Goal: Find specific page/section: Find specific page/section

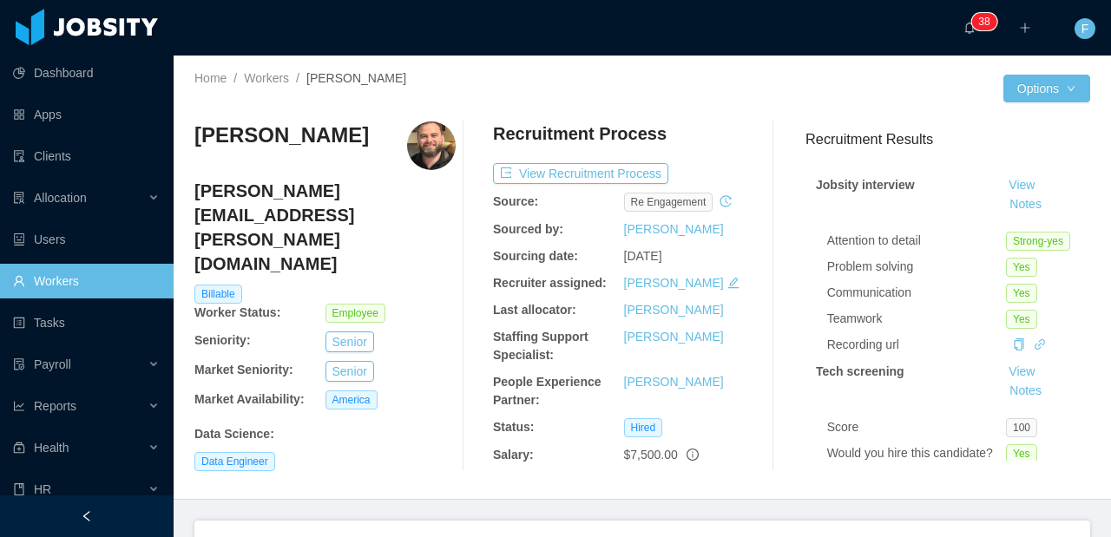
scroll to position [0, 557]
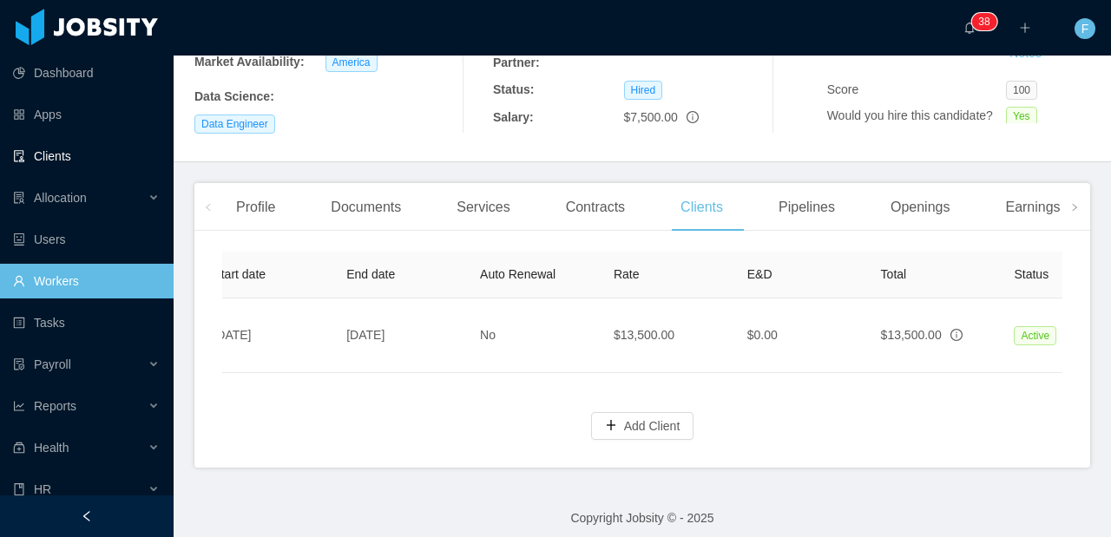
click at [72, 157] on link "Clients" at bounding box center [86, 156] width 147 height 35
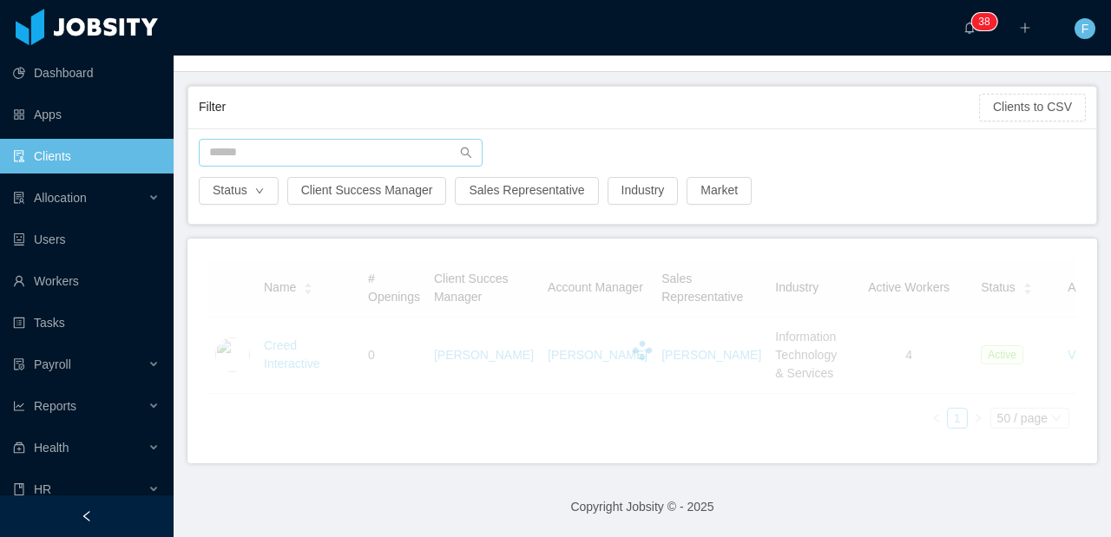
scroll to position [88, 0]
click at [289, 159] on input "text" at bounding box center [341, 153] width 284 height 28
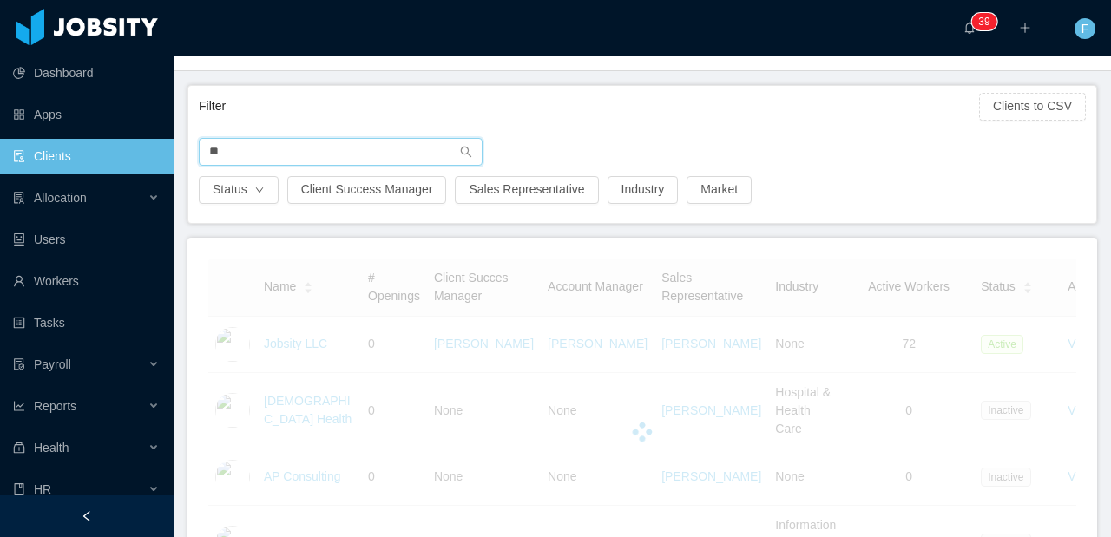
scroll to position [86, 0]
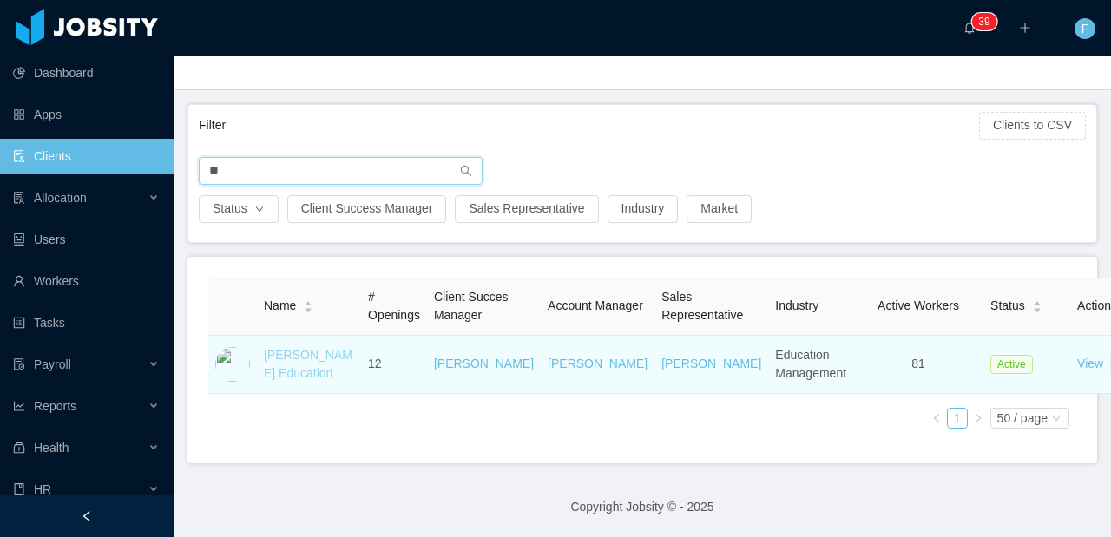
type input "**"
click at [276, 359] on link "[PERSON_NAME] Education" at bounding box center [308, 364] width 89 height 32
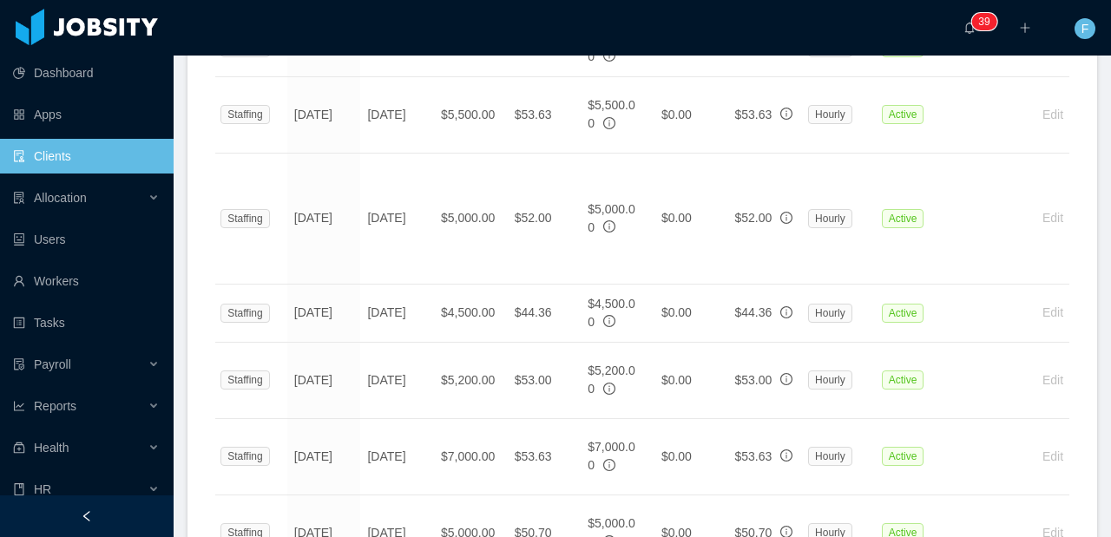
scroll to position [0, 219]
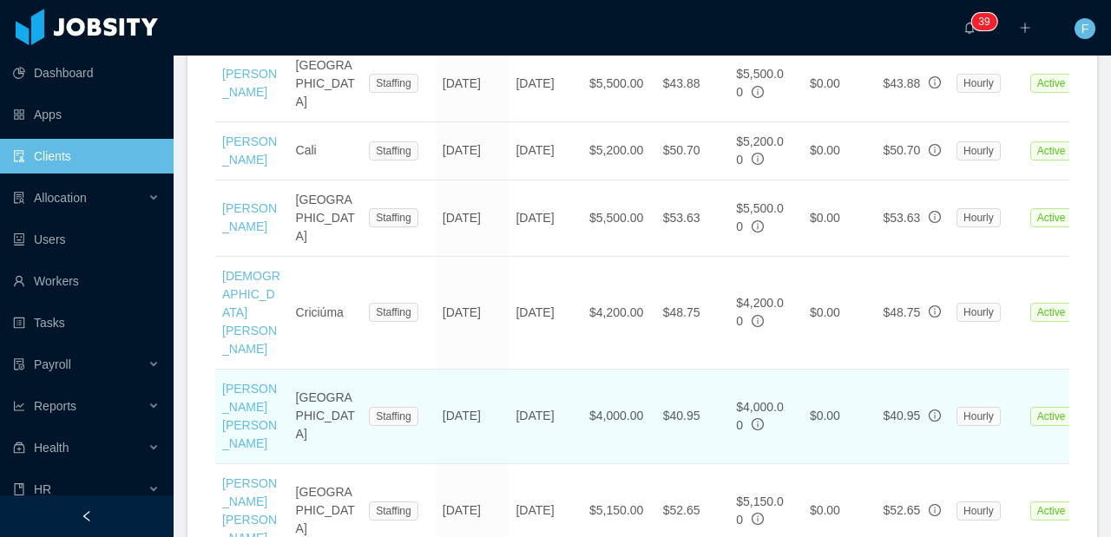
scroll to position [2848, 0]
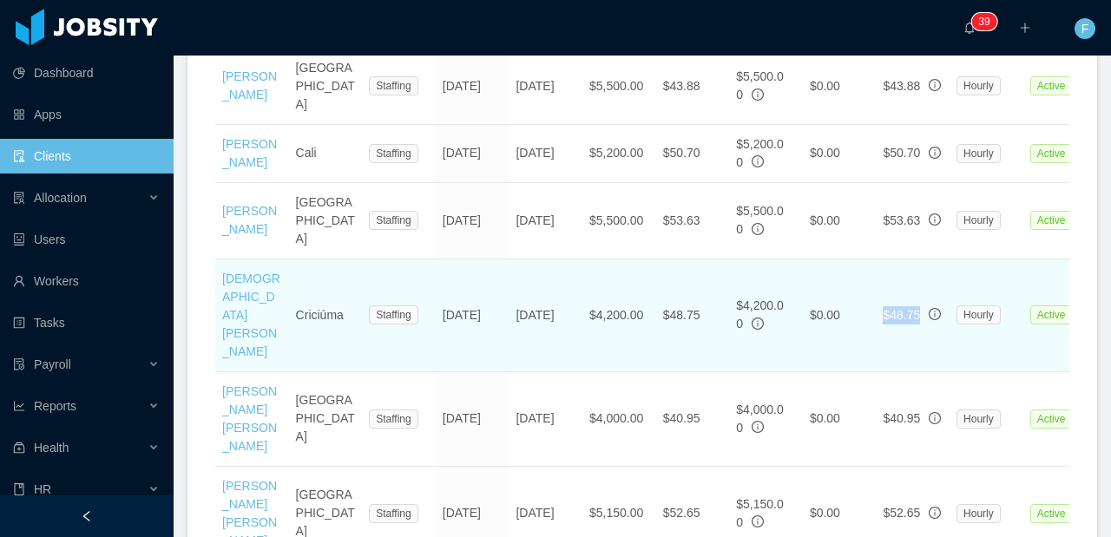
drag, startPoint x: 925, startPoint y: 168, endPoint x: 884, endPoint y: 167, distance: 40.8
click at [884, 306] on div "$48.75" at bounding box center [913, 315] width 60 height 18
copy span "$48.75"
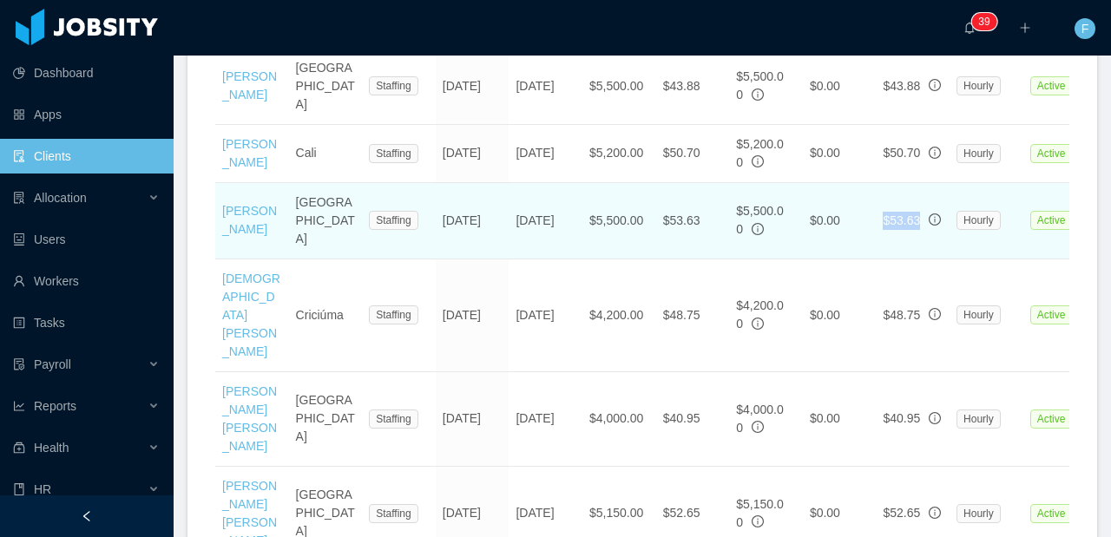
drag, startPoint x: 928, startPoint y: 107, endPoint x: 886, endPoint y: 113, distance: 43.0
click at [886, 212] on div "$53.63" at bounding box center [913, 221] width 60 height 18
copy span "$53.63"
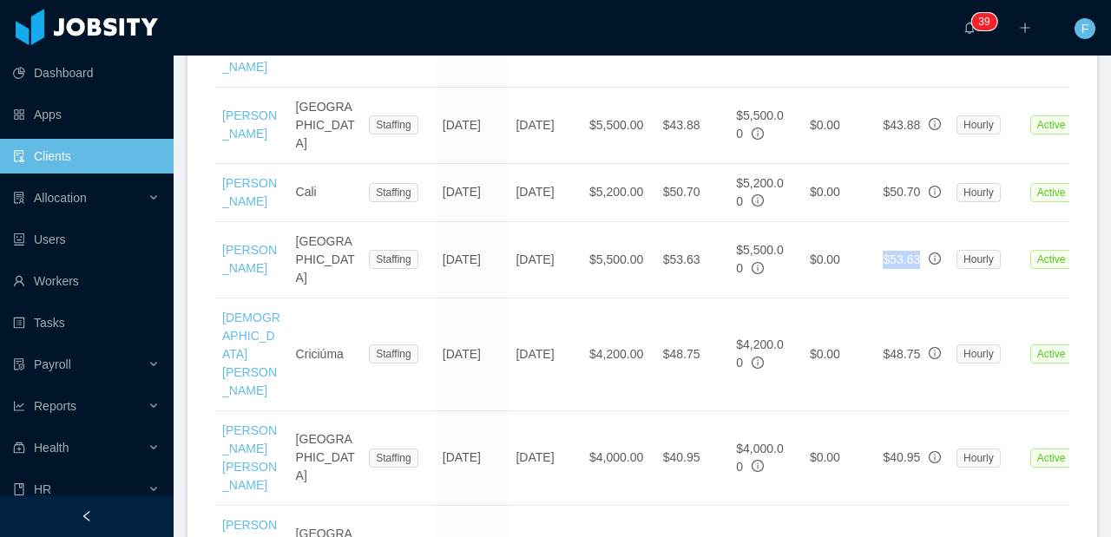
scroll to position [2947, 0]
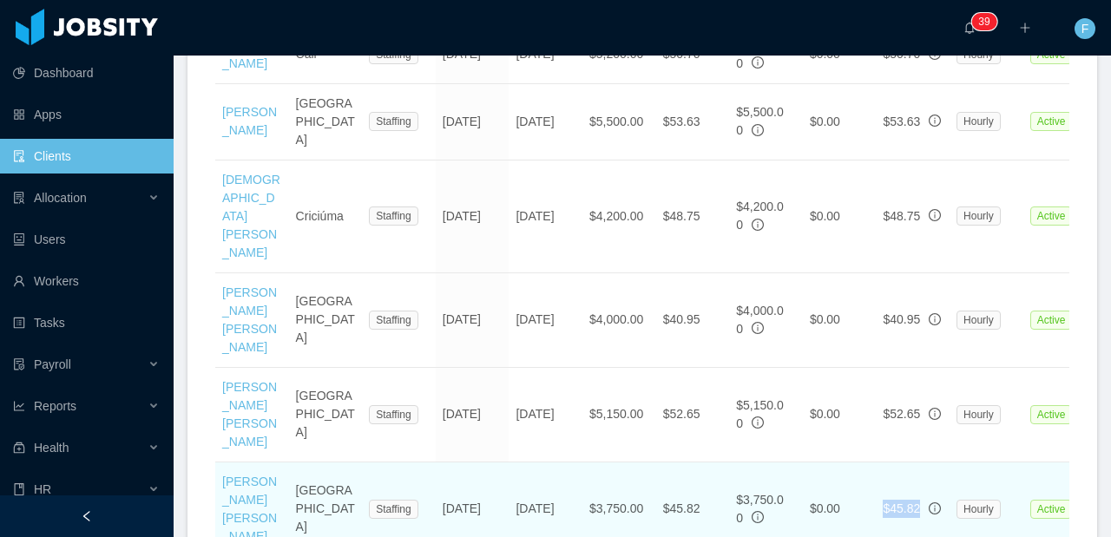
drag, startPoint x: 927, startPoint y: 328, endPoint x: 873, endPoint y: 332, distance: 53.9
click at [873, 463] on tr "[PERSON_NAME] [PERSON_NAME] Fortaleza Staffing [DATE] [DATE] $3,750.00 $45.82 $…" at bounding box center [779, 510] width 1129 height 95
copy tr "$45.82"
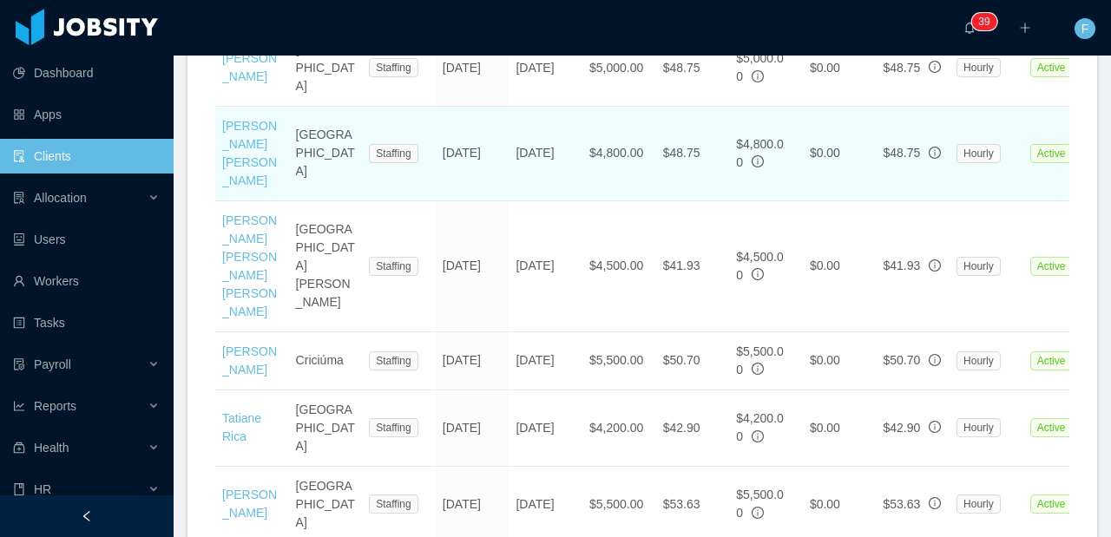
scroll to position [3977, 0]
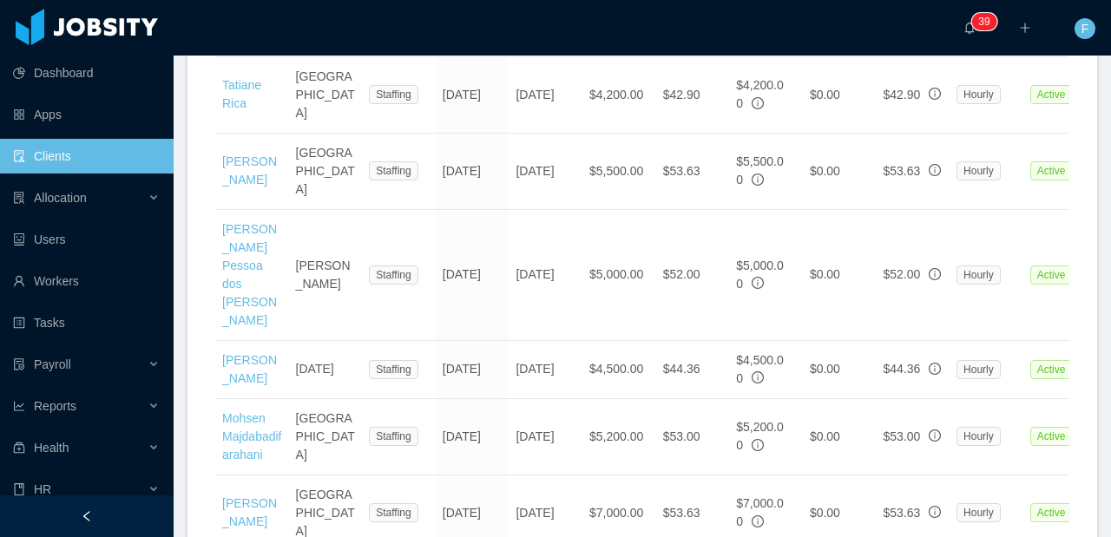
drag, startPoint x: 931, startPoint y: 324, endPoint x: 869, endPoint y: 327, distance: 61.7
copy tr "$50.70"
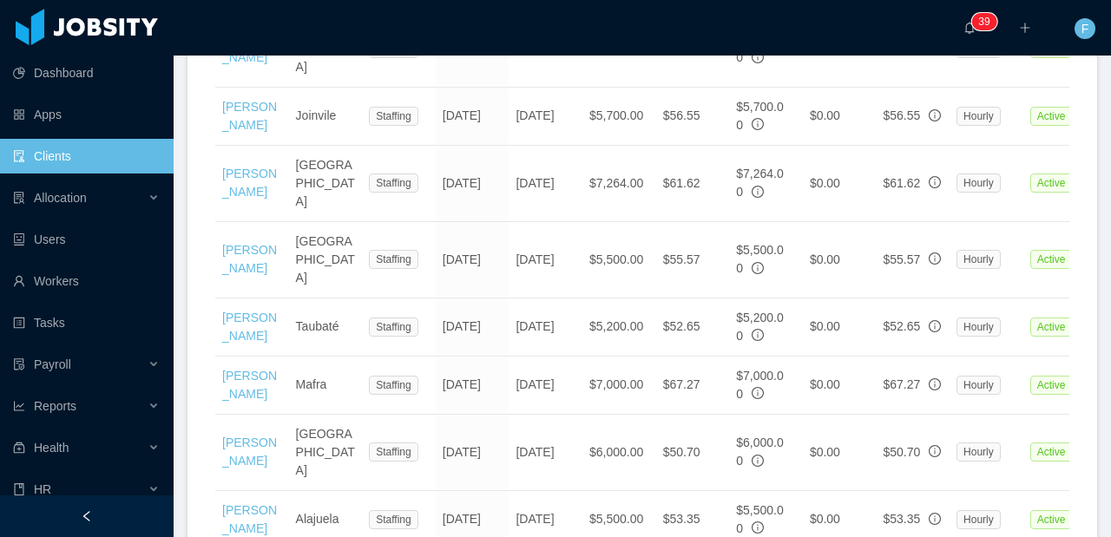
scroll to position [2381, 0]
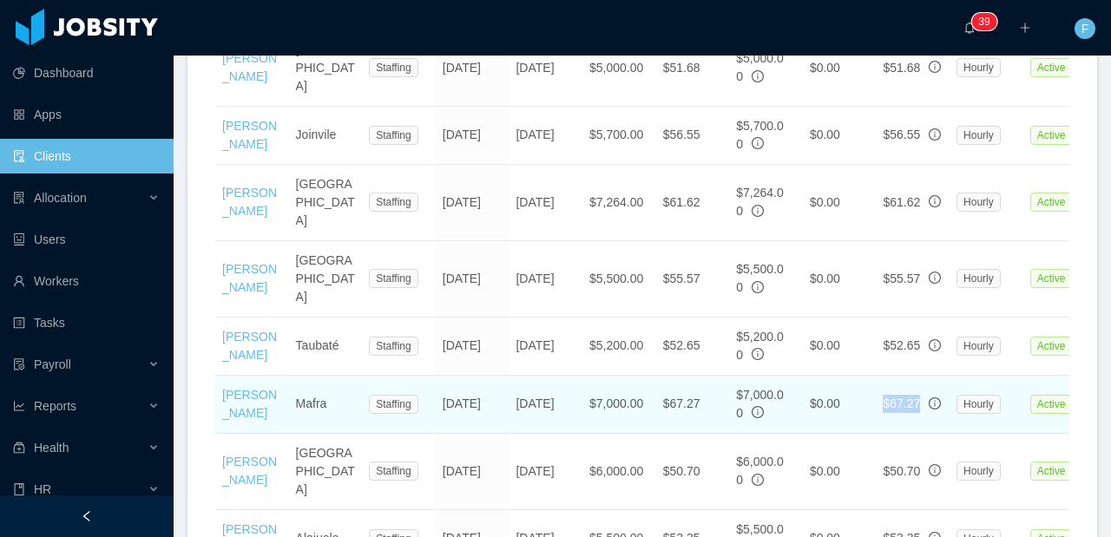
drag, startPoint x: 927, startPoint y: 341, endPoint x: 885, endPoint y: 338, distance: 42.7
click at [885, 395] on div "$67.27" at bounding box center [913, 404] width 60 height 18
copy span "$67.27"
